Goal: Information Seeking & Learning: Find specific fact

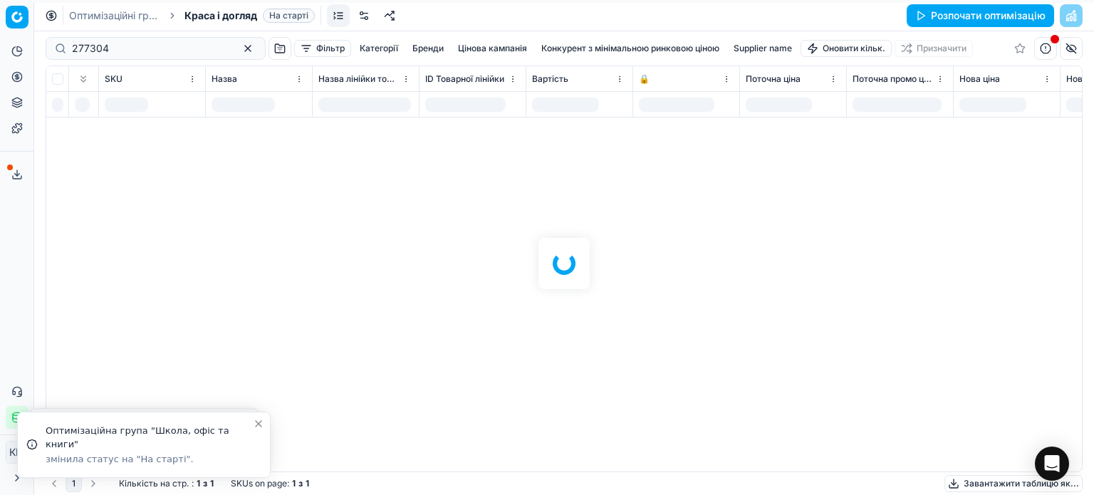
drag, startPoint x: 131, startPoint y: 46, endPoint x: 124, endPoint y: 37, distance: 11.1
click at [133, 48] on div at bounding box center [563, 262] width 1059 height 463
click at [230, 46] on div at bounding box center [563, 262] width 1059 height 463
click at [119, 48] on div at bounding box center [563, 262] width 1059 height 463
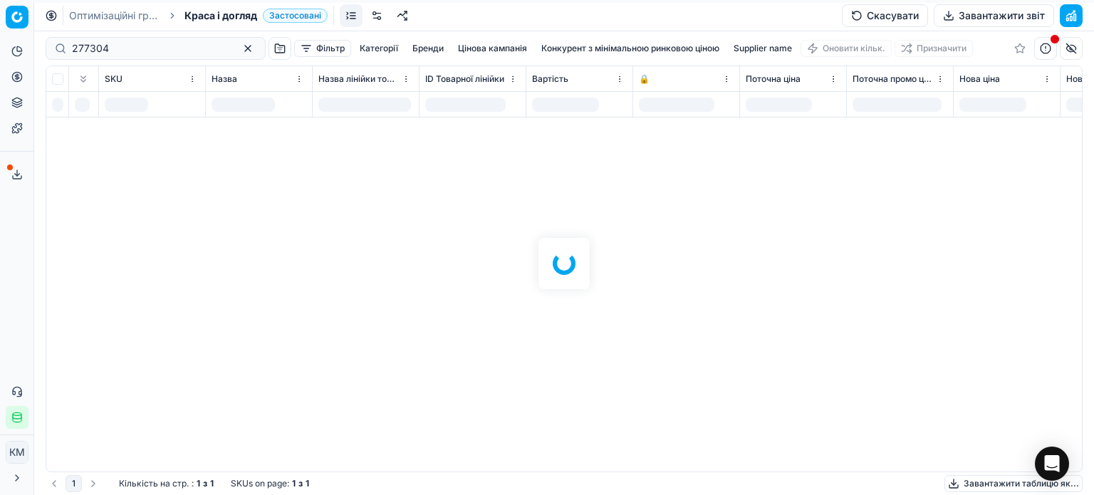
click at [229, 48] on div at bounding box center [563, 262] width 1059 height 463
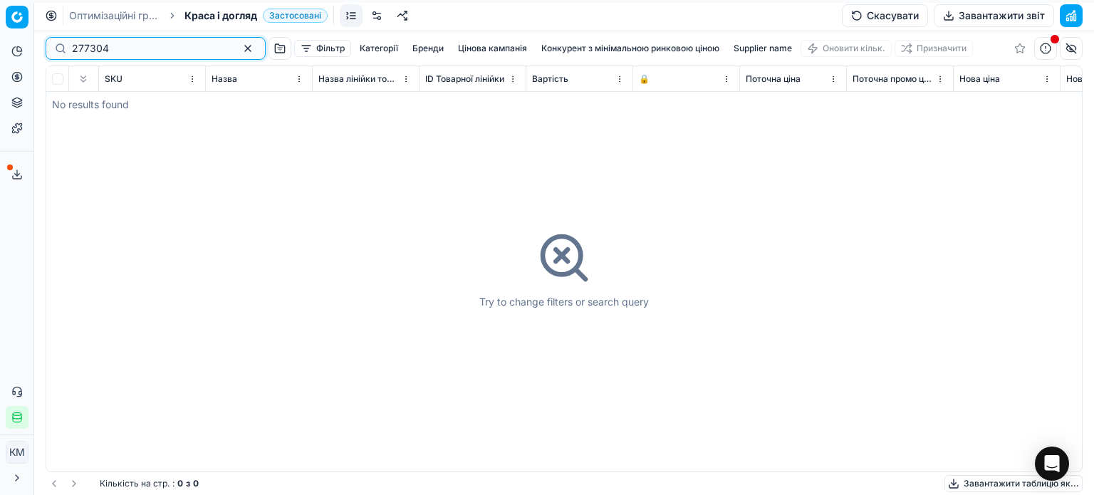
drag, startPoint x: 111, startPoint y: 47, endPoint x: 14, endPoint y: 41, distance: 97.0
click at [18, 45] on div "Pricing platform Аналітика Цінова оптимізація Асортимент продукції Шаблони Серв…" at bounding box center [547, 247] width 1094 height 495
paste input "553719"
type input "553719"
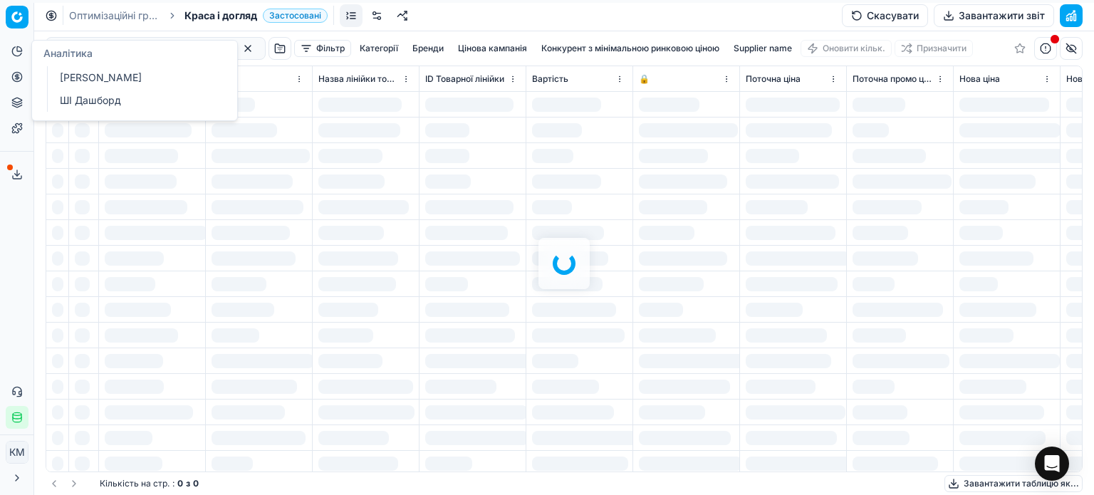
drag, startPoint x: 94, startPoint y: 275, endPoint x: 108, endPoint y: 216, distance: 60.8
click at [96, 275] on div at bounding box center [563, 262] width 1059 height 463
click at [229, 47] on div at bounding box center [563, 262] width 1059 height 463
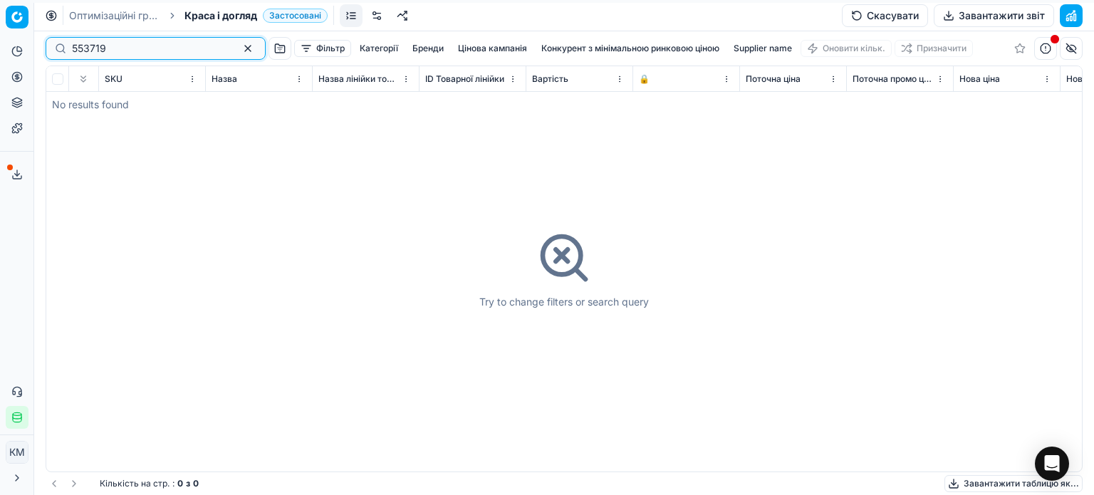
click at [239, 53] on button "button" at bounding box center [247, 48] width 17 height 17
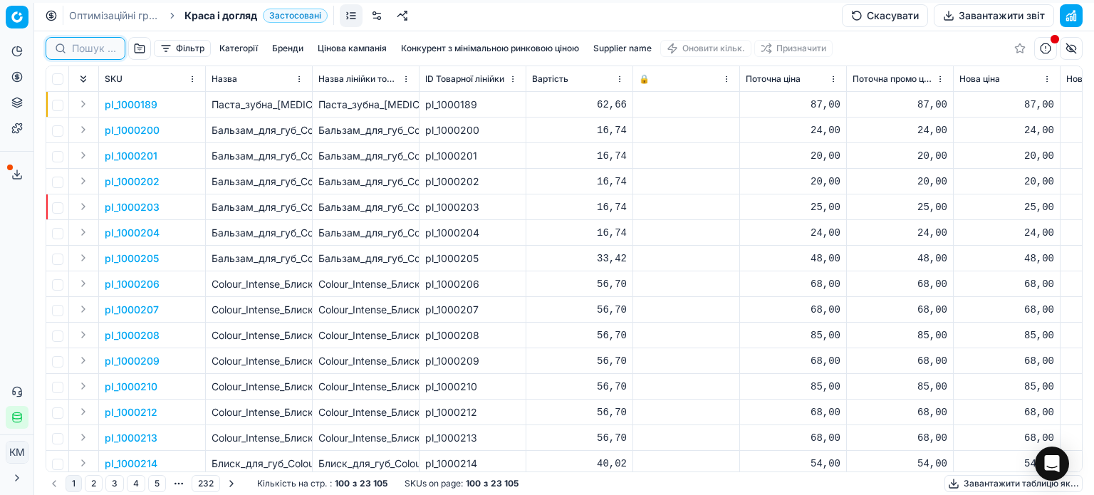
click at [95, 48] on input at bounding box center [94, 48] width 44 height 14
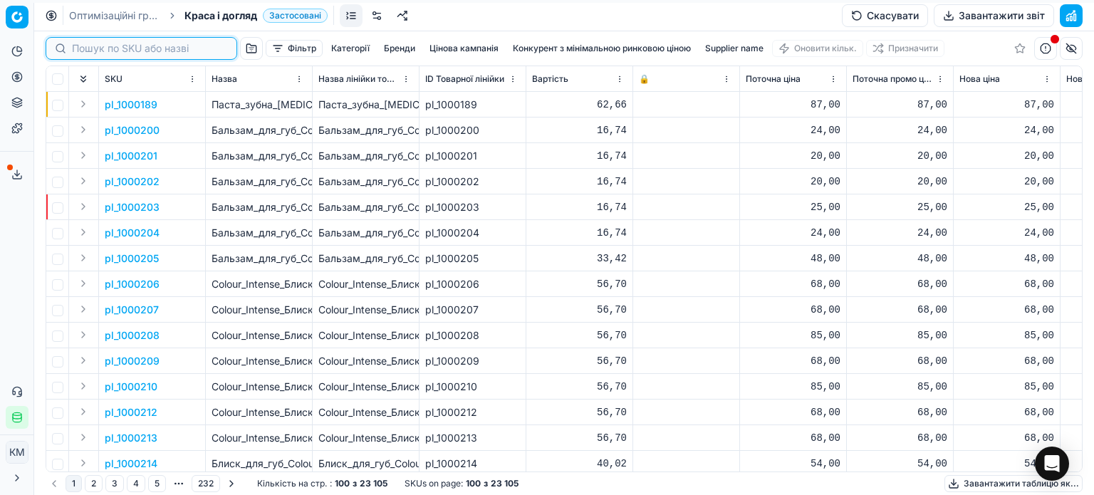
paste input "553719"
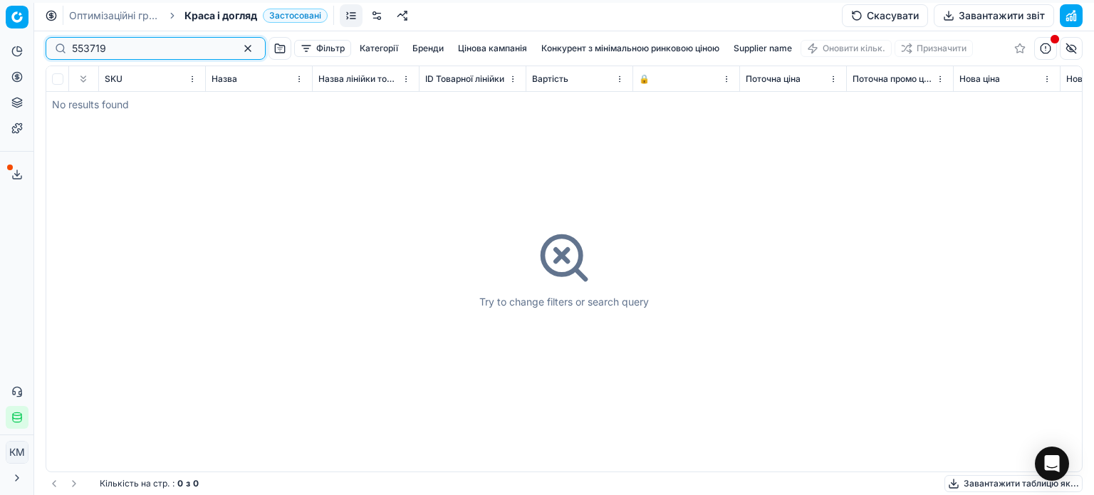
type input "553719"
click at [226, 20] on span "Краса і догляд" at bounding box center [220, 16] width 73 height 14
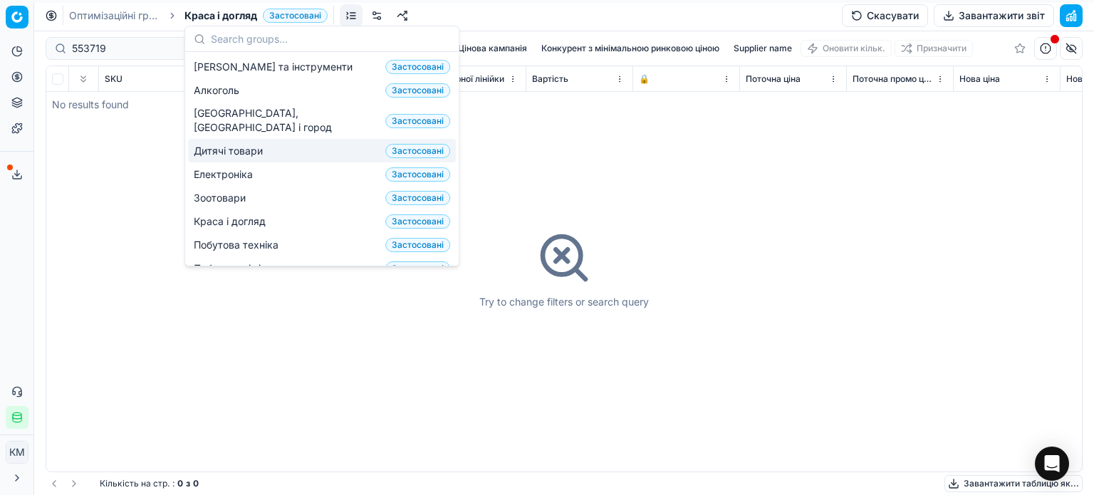
click at [245, 144] on span "Дитячі товари" at bounding box center [231, 151] width 75 height 14
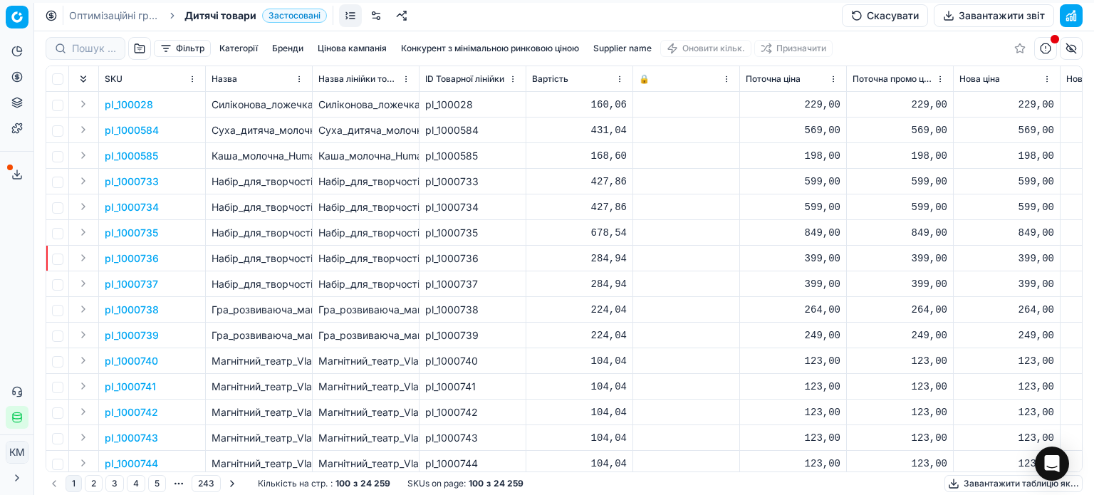
click at [131, 107] on p "pl_100028" at bounding box center [129, 105] width 48 height 14
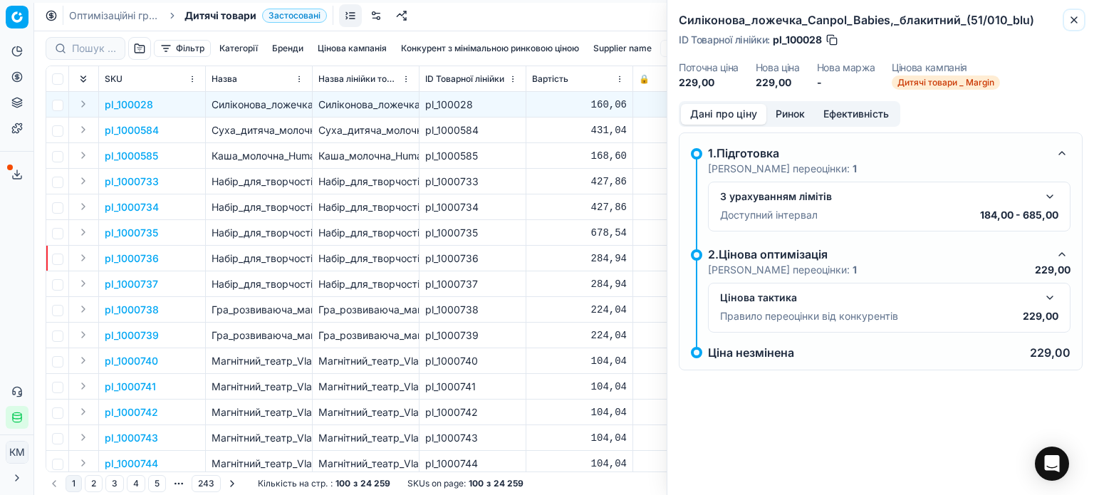
click at [1071, 21] on icon "button" at bounding box center [1073, 19] width 11 height 11
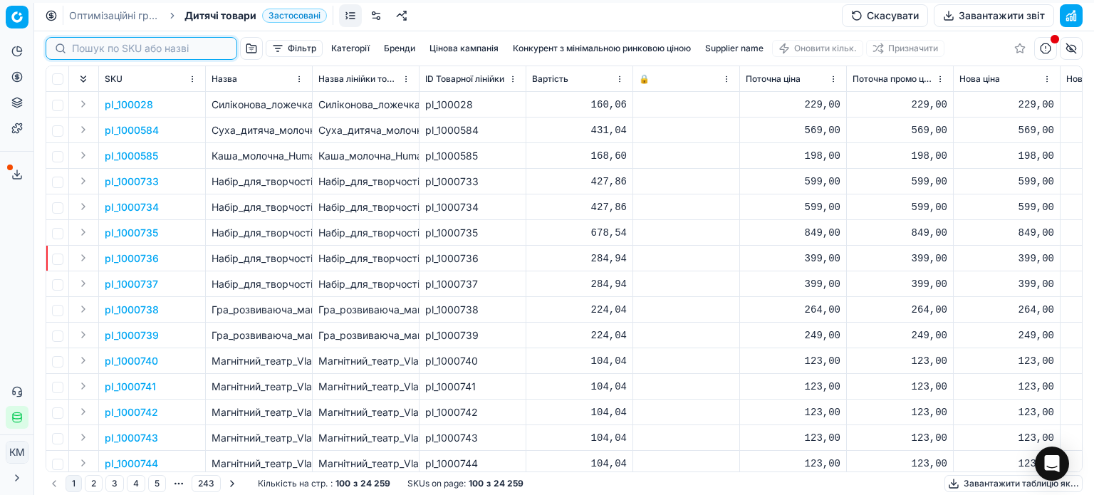
click at [82, 47] on input at bounding box center [150, 48] width 156 height 14
paste input "553719"
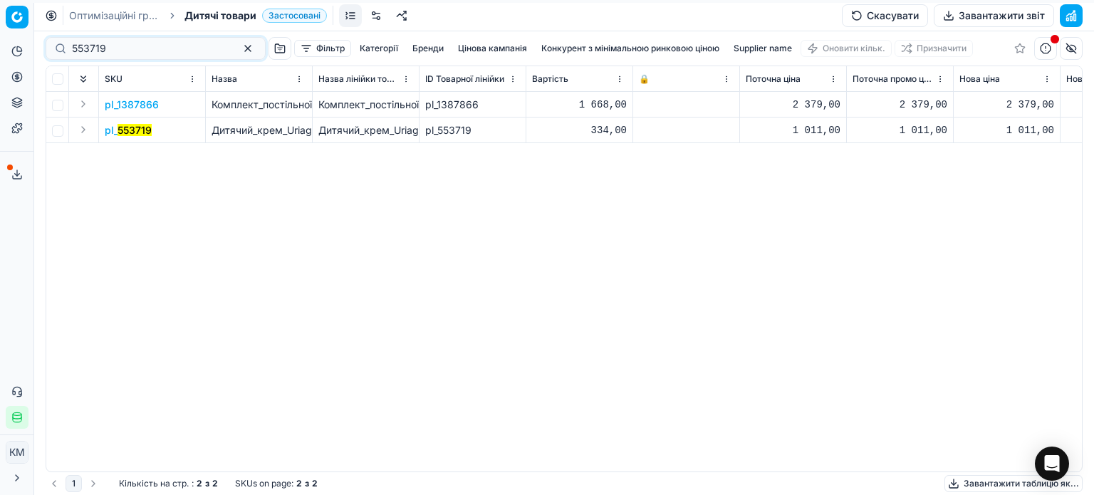
click at [138, 137] on td "pl_ 553719" at bounding box center [152, 130] width 107 height 26
click at [140, 130] on mark "553719" at bounding box center [134, 130] width 34 height 12
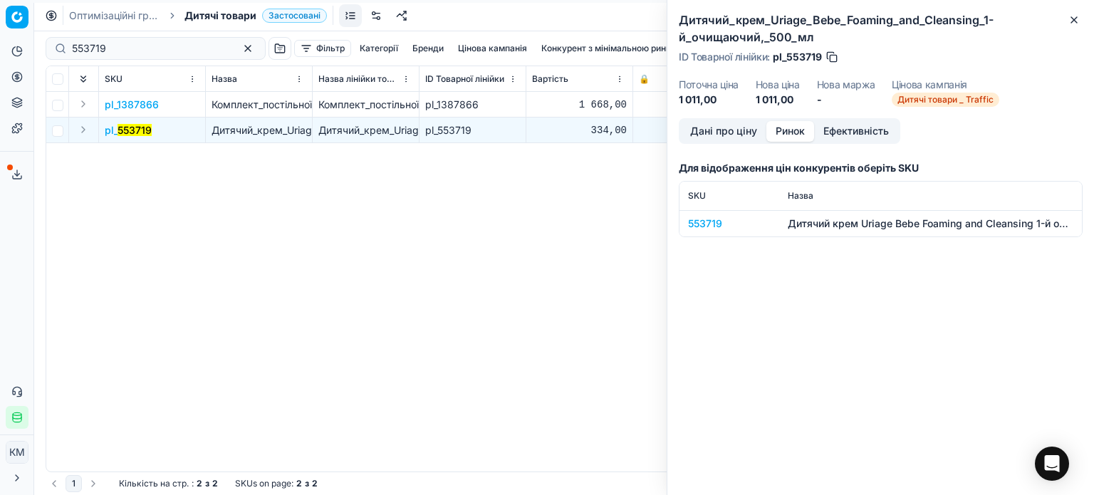
click at [780, 135] on button "Ринок" at bounding box center [790, 131] width 48 height 21
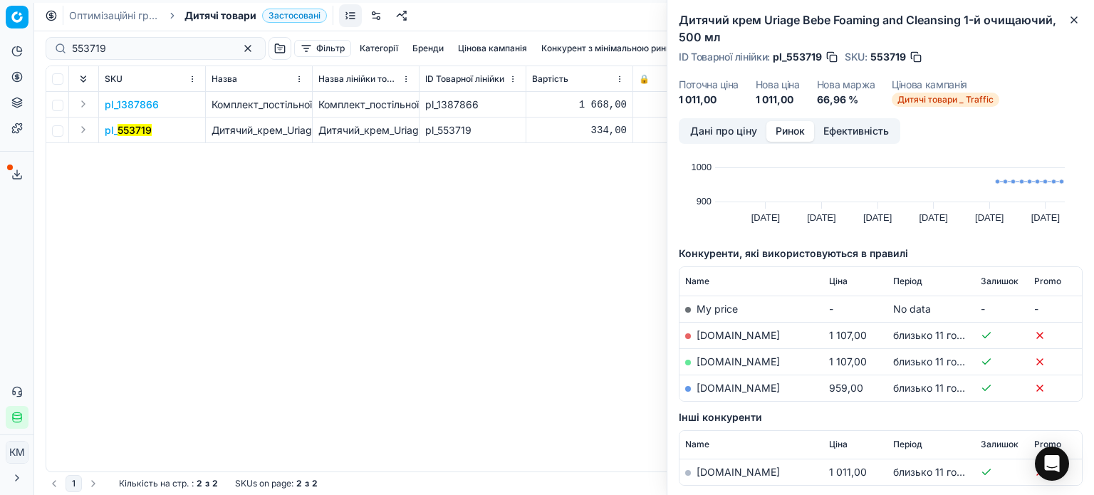
scroll to position [142, 0]
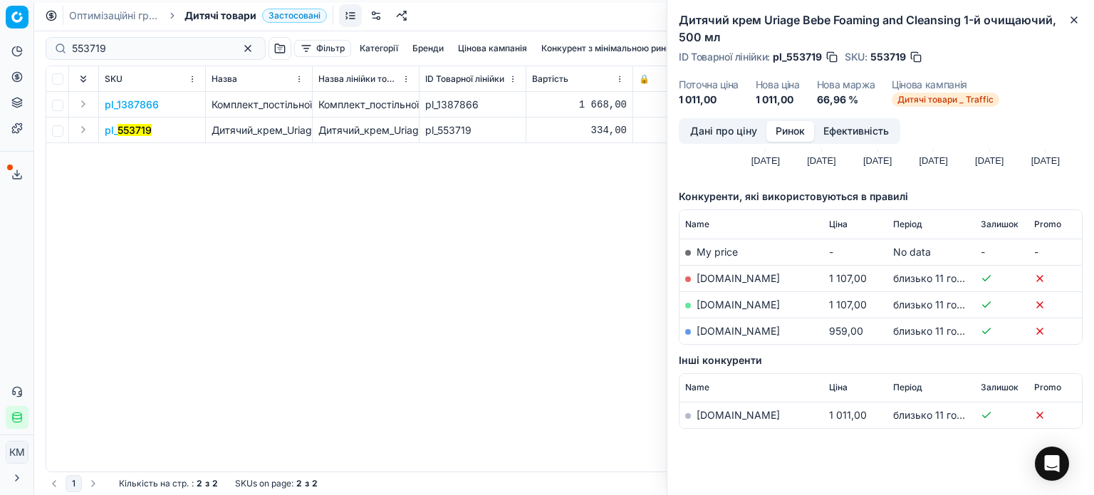
click at [758, 331] on link "[DOMAIN_NAME]" at bounding box center [737, 331] width 83 height 12
click at [1067, 22] on button "Close" at bounding box center [1073, 19] width 17 height 17
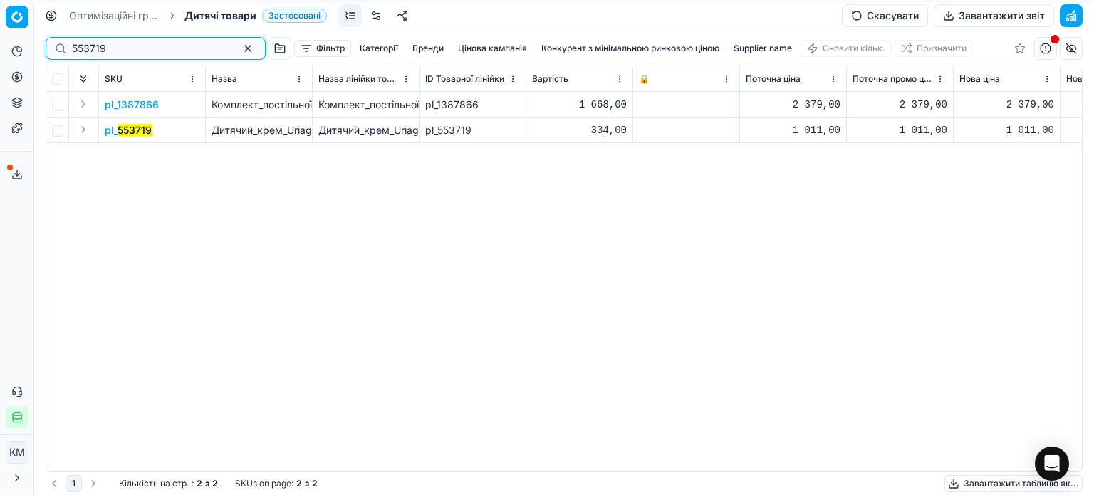
drag, startPoint x: 120, startPoint y: 50, endPoint x: 0, endPoint y: 22, distance: 123.5
click at [0, 31] on div "Pricing platform Аналітика Цінова оптимізація Асортимент продукції Шаблони Серв…" at bounding box center [547, 247] width 1094 height 495
paste input "746880"
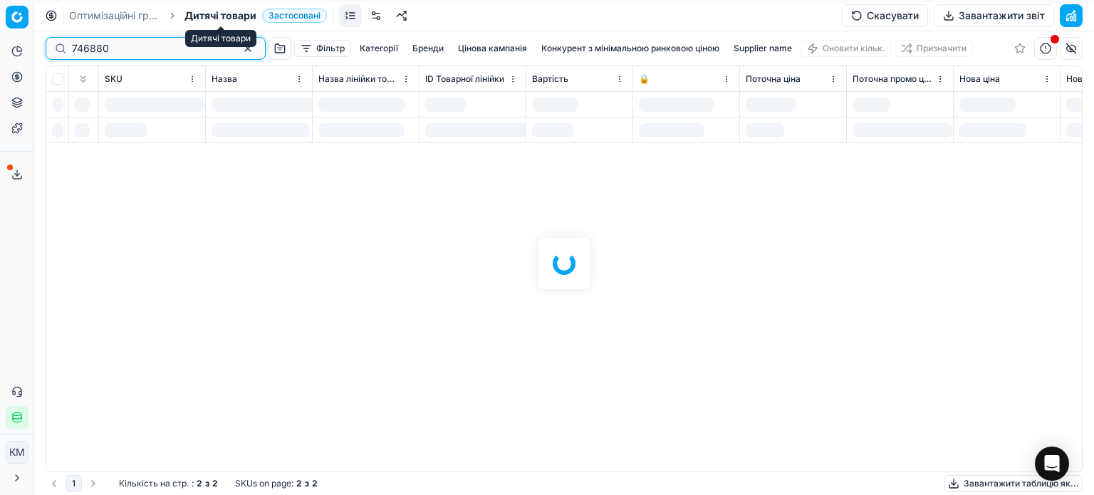
type input "746880"
click at [214, 19] on span "Дитячі товари" at bounding box center [220, 16] width 72 height 14
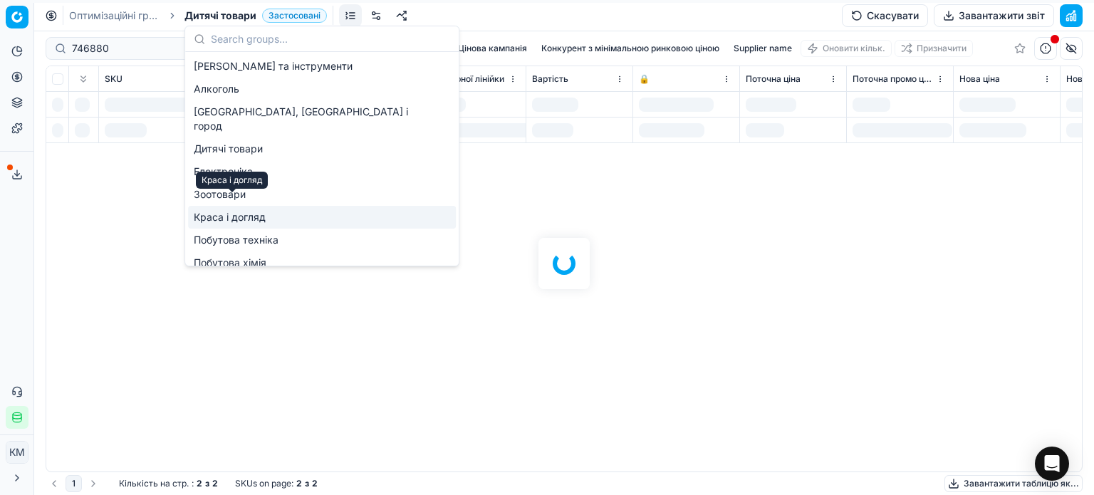
click at [248, 210] on span "Краса і догляд" at bounding box center [233, 217] width 78 height 14
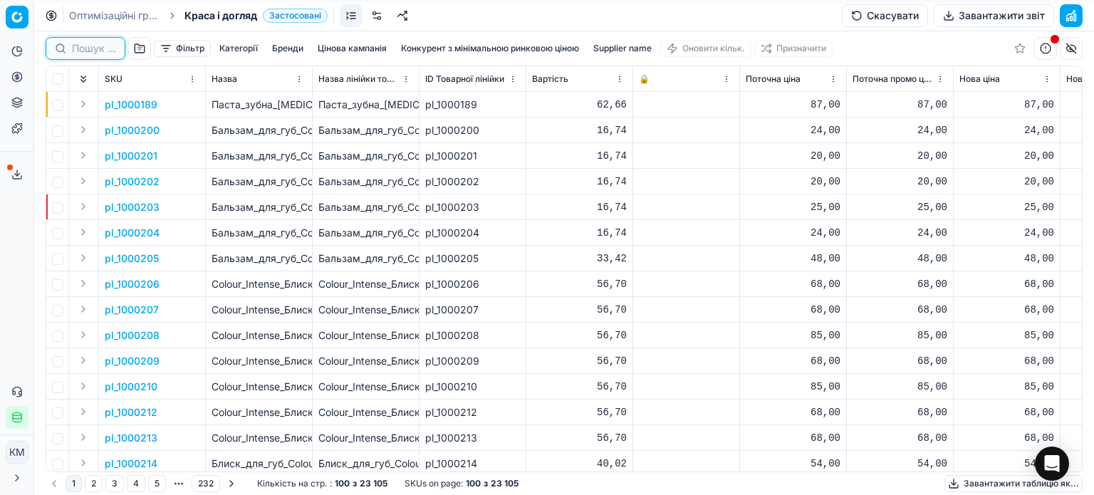
click at [97, 45] on input at bounding box center [94, 48] width 44 height 14
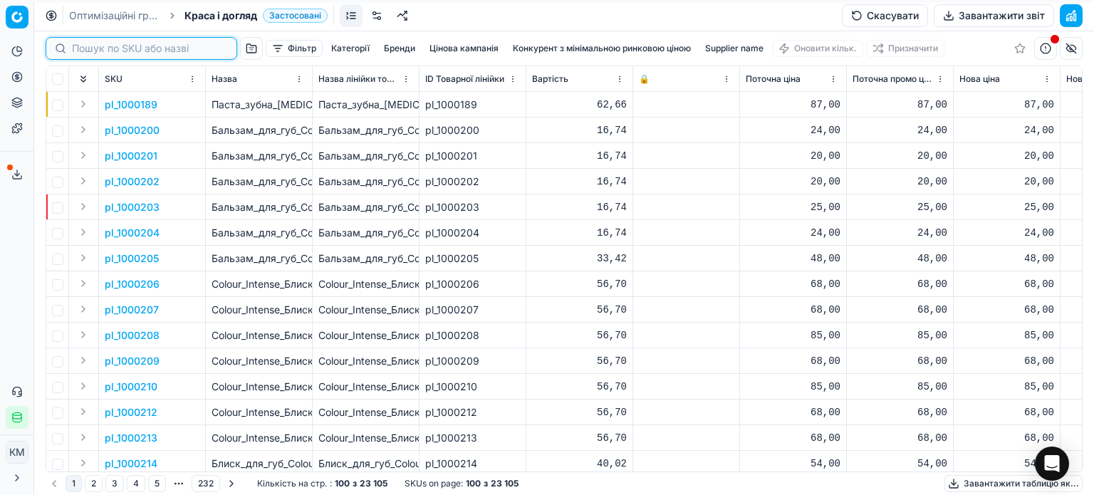
paste input "746880"
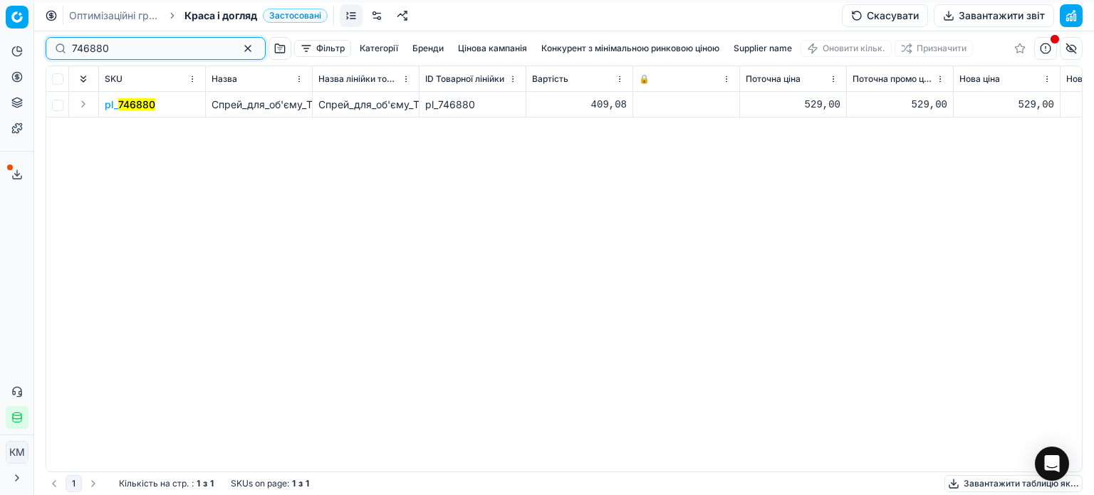
type input "746880"
click at [131, 105] on mark "746880" at bounding box center [136, 104] width 37 height 12
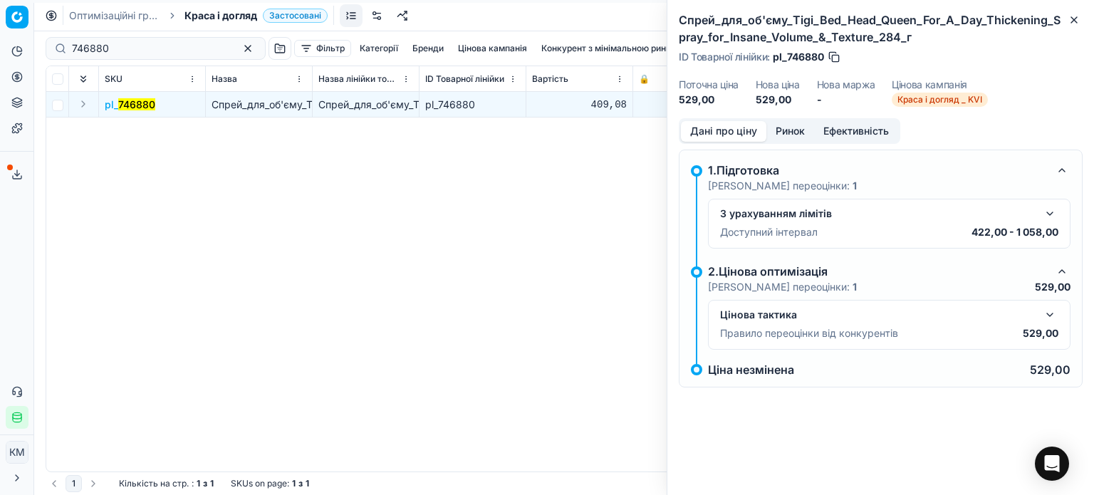
click at [790, 132] on button "Ринок" at bounding box center [790, 131] width 48 height 21
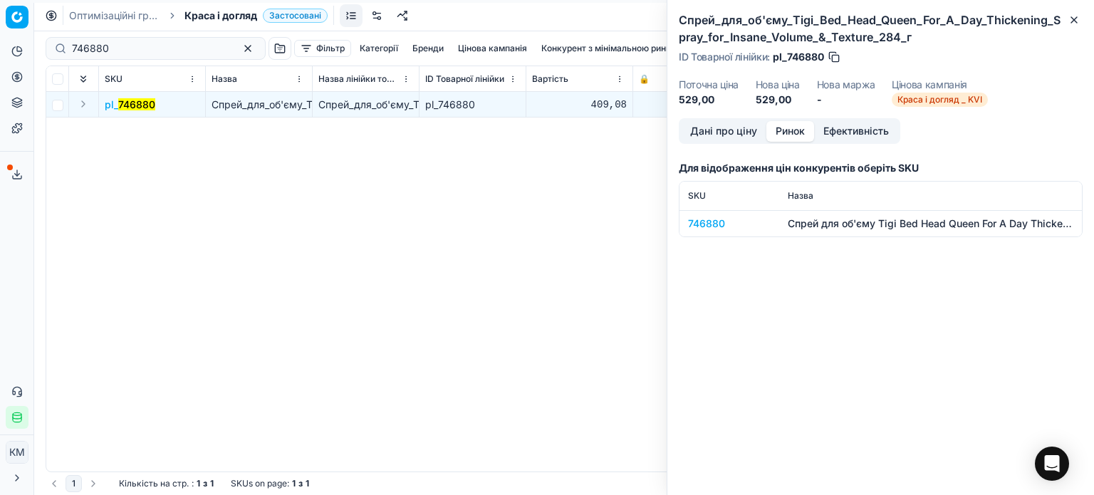
click at [706, 221] on div "746880" at bounding box center [729, 223] width 83 height 14
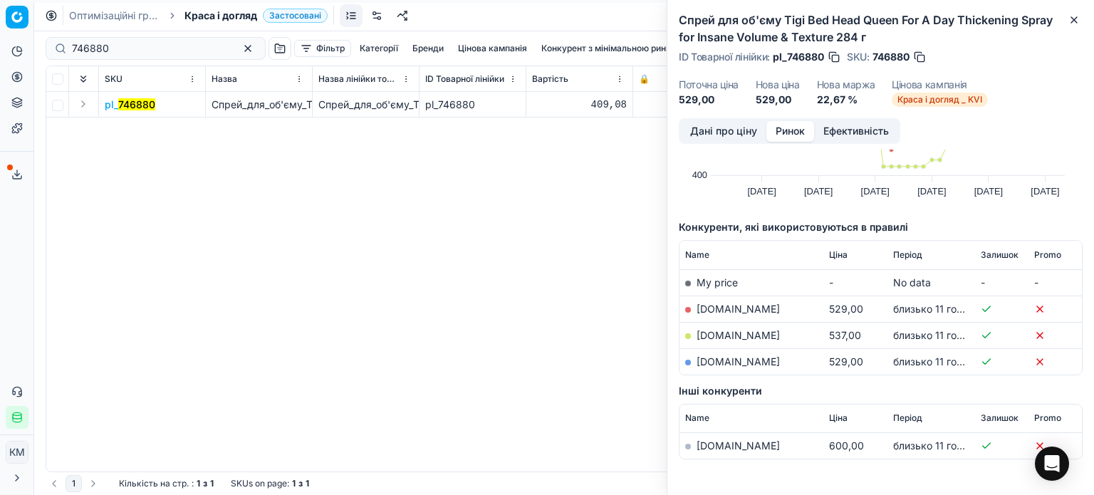
scroll to position [142, 0]
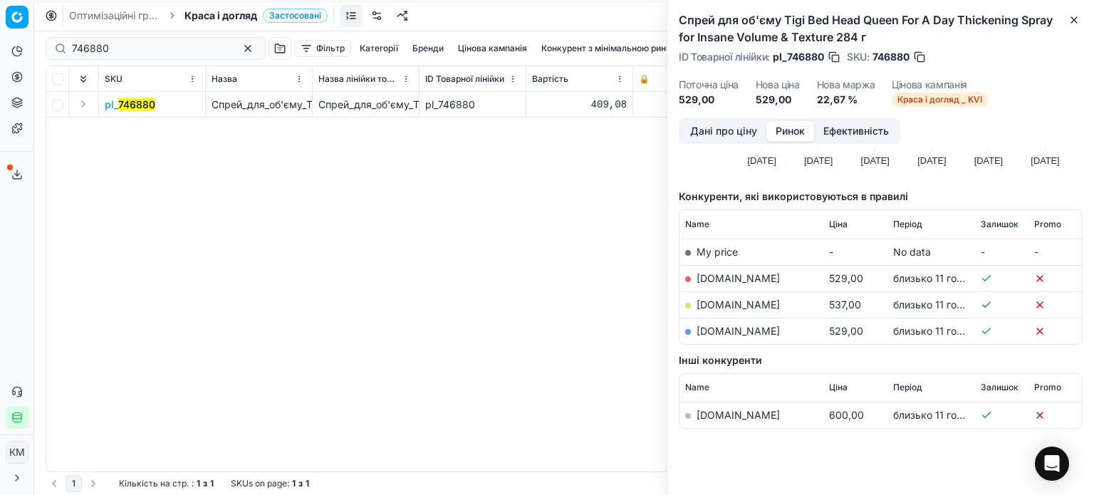
click at [765, 330] on link "[DOMAIN_NAME]" at bounding box center [737, 331] width 83 height 12
